Goal: Information Seeking & Learning: Find specific fact

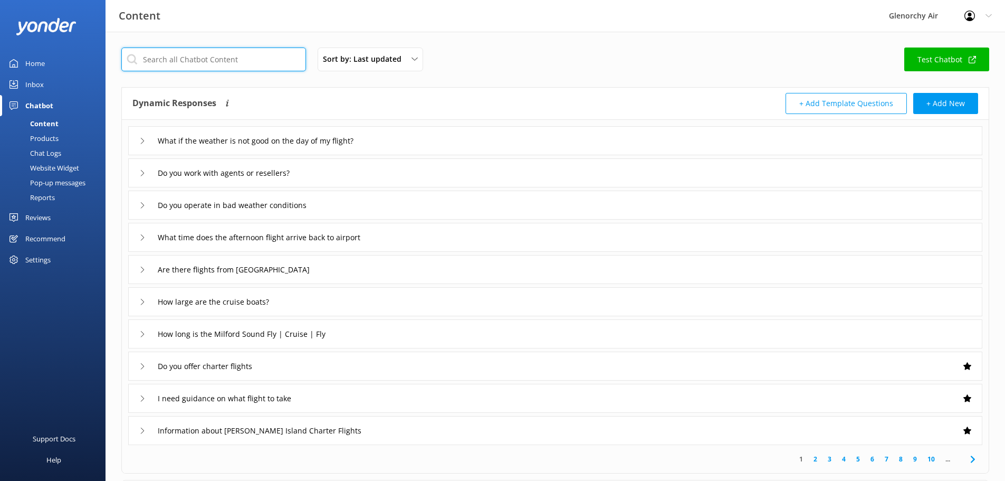
click at [168, 61] on input "text" at bounding box center [213, 60] width 185 height 24
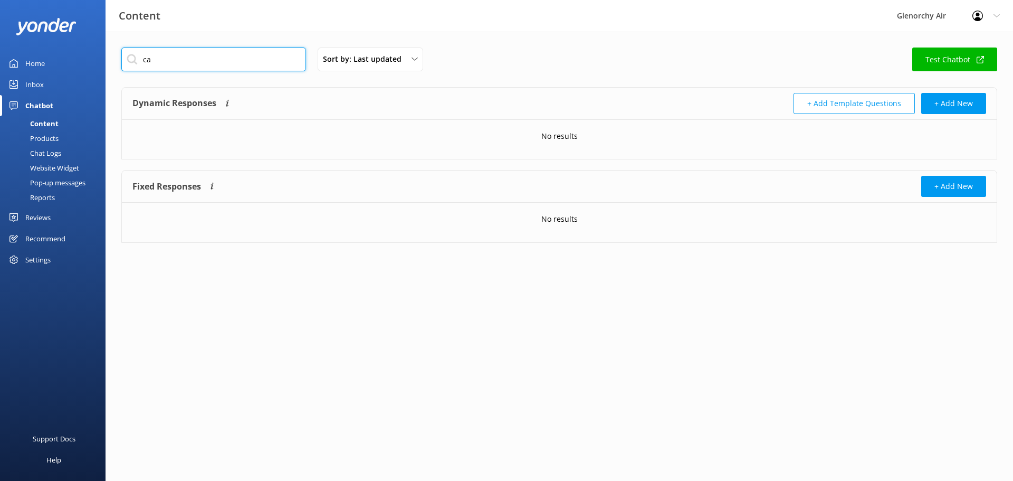
type input "c"
type input "d"
type input "size"
